Goal: Task Accomplishment & Management: Use online tool/utility

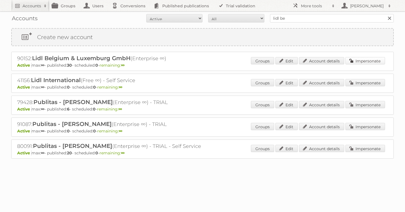
click at [368, 61] on link "Impersonate" at bounding box center [365, 60] width 40 height 7
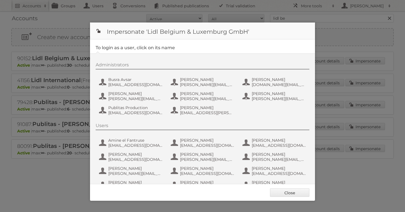
click at [328, 30] on div at bounding box center [202, 106] width 405 height 212
click at [304, 194] on link "Close" at bounding box center [289, 192] width 39 height 8
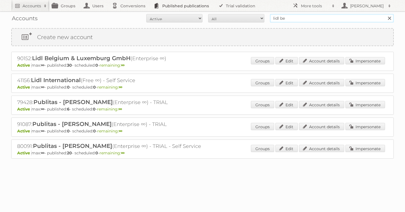
drag, startPoint x: 294, startPoint y: 19, endPoint x: 163, endPoint y: 4, distance: 131.5
click at [187, 5] on body "Accounts Search Advanced Search Create new account Groups Users Conversions Pub…" at bounding box center [202, 106] width 405 height 212
type input "carrefour [GEOGRAPHIC_DATA]"
click at [385, 14] on input "Search" at bounding box center [389, 18] width 8 height 8
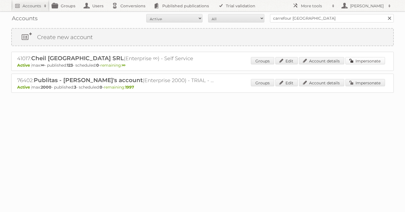
click at [375, 58] on link "Impersonate" at bounding box center [365, 60] width 40 height 7
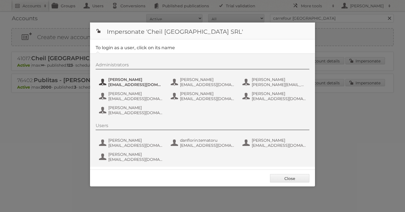
click at [113, 83] on span "[EMAIL_ADDRESS][DOMAIN_NAME]" at bounding box center [135, 84] width 54 height 5
